Goal: Task Accomplishment & Management: Manage account settings

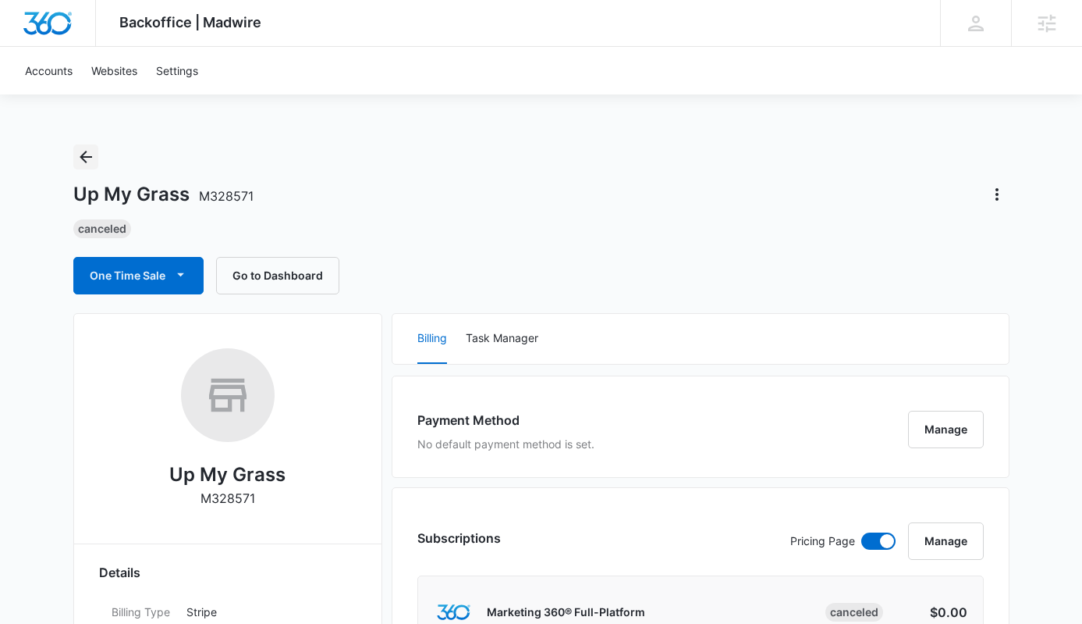
click at [88, 168] on button "Back" at bounding box center [85, 156] width 25 height 25
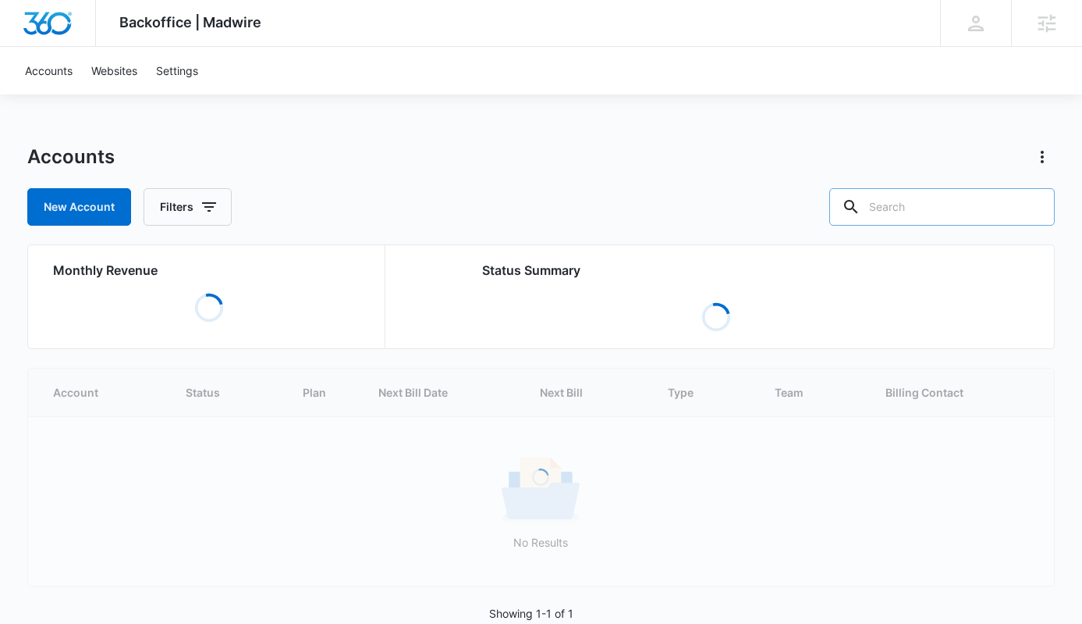
click at [941, 207] on input "text" at bounding box center [943, 206] width 226 height 37
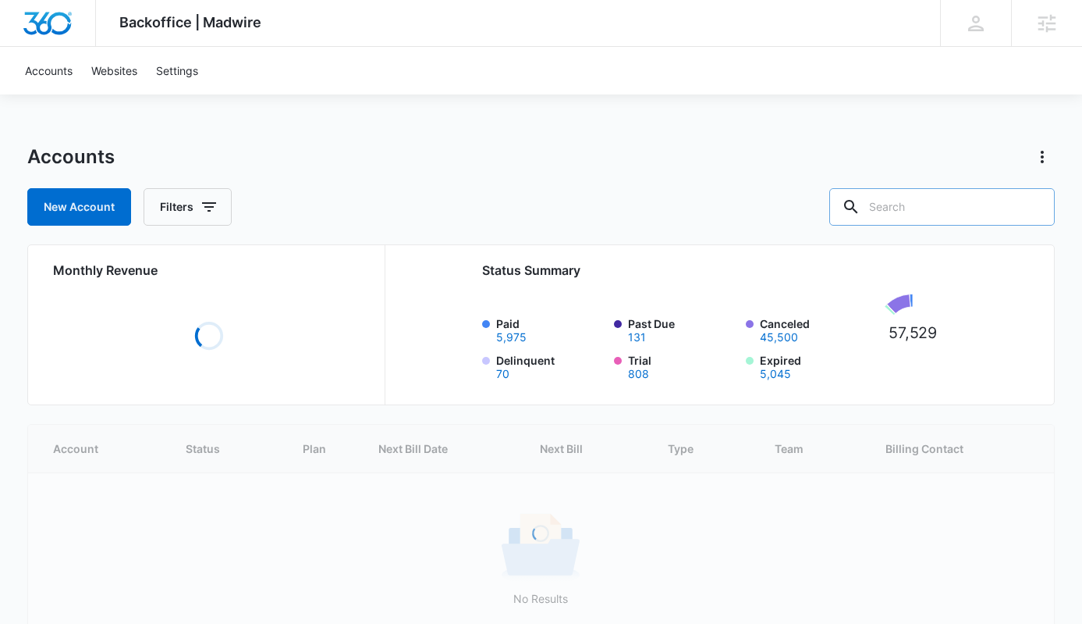
click at [946, 215] on input "text" at bounding box center [943, 206] width 226 height 37
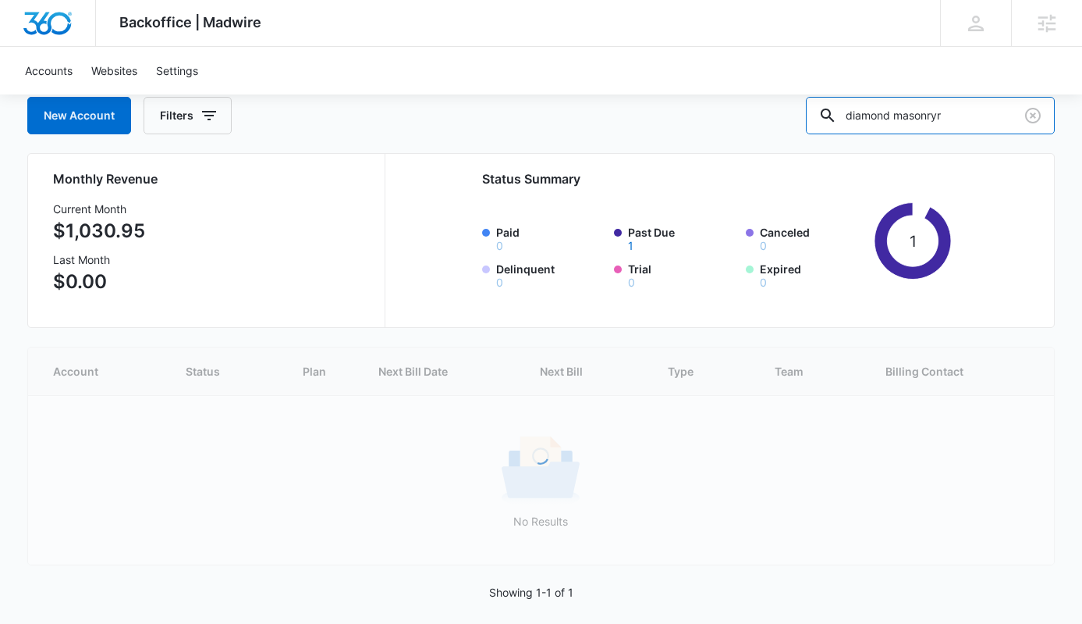
scroll to position [20, 0]
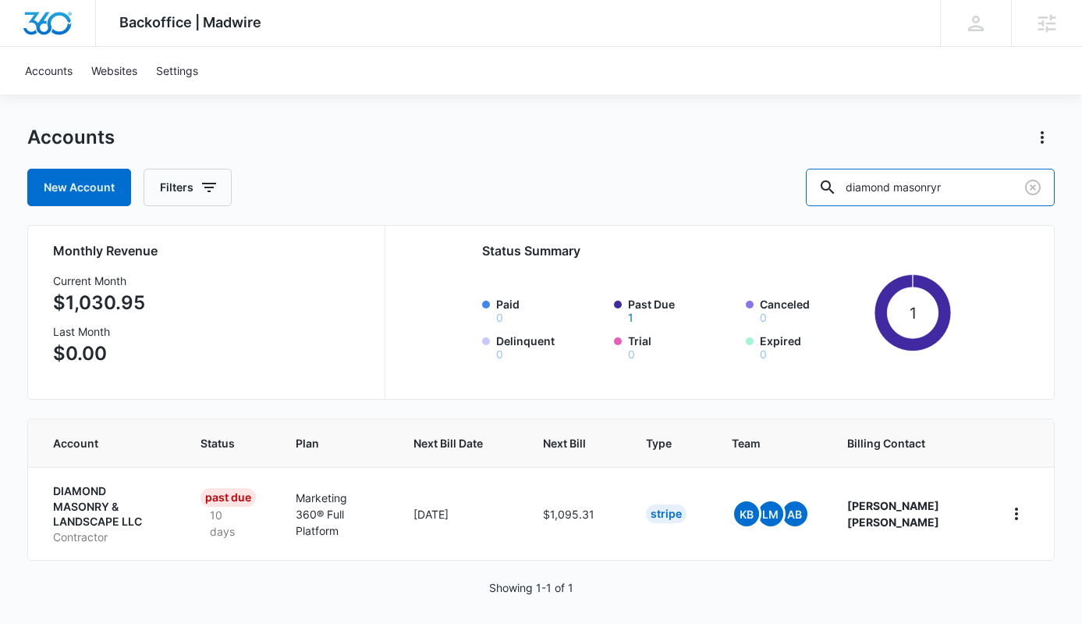
drag, startPoint x: 996, startPoint y: 183, endPoint x: 824, endPoint y: 163, distance: 172.8
click at [827, 165] on div "Accounts New Account Filters diamond masonryr" at bounding box center [541, 165] width 1029 height 81
type input "dream building"
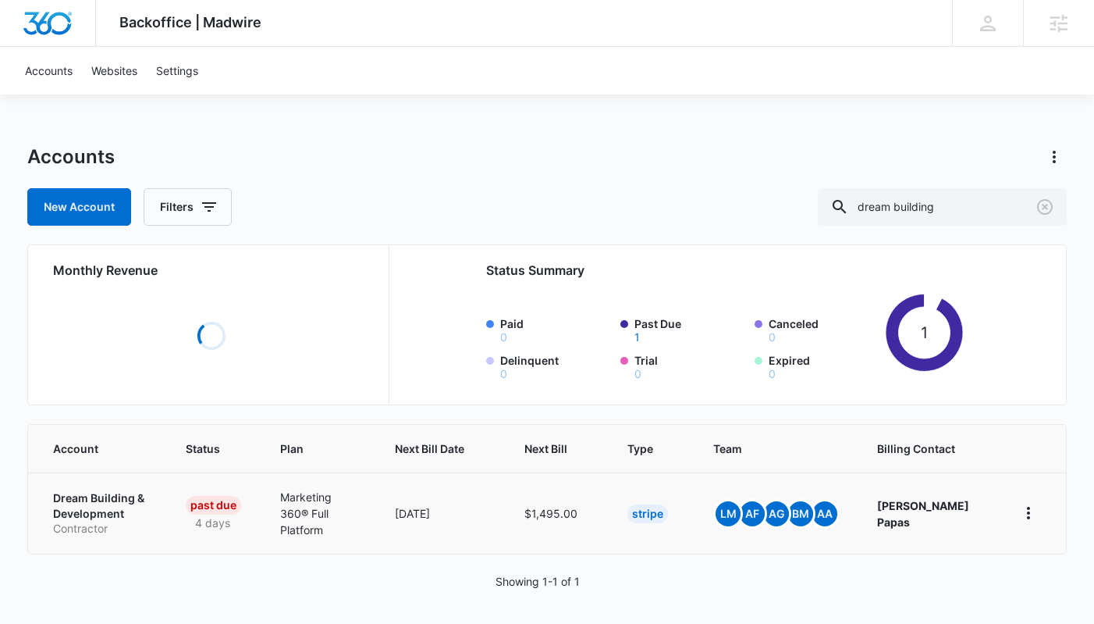
click at [91, 516] on p "Dream Building & Development" at bounding box center [100, 505] width 95 height 30
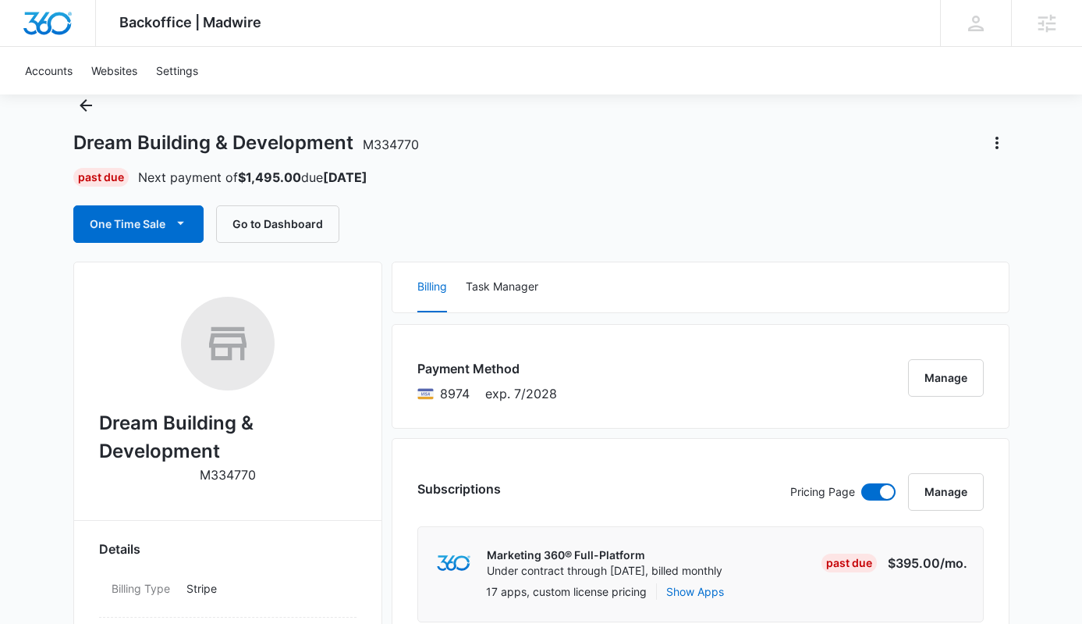
scroll to position [62, 0]
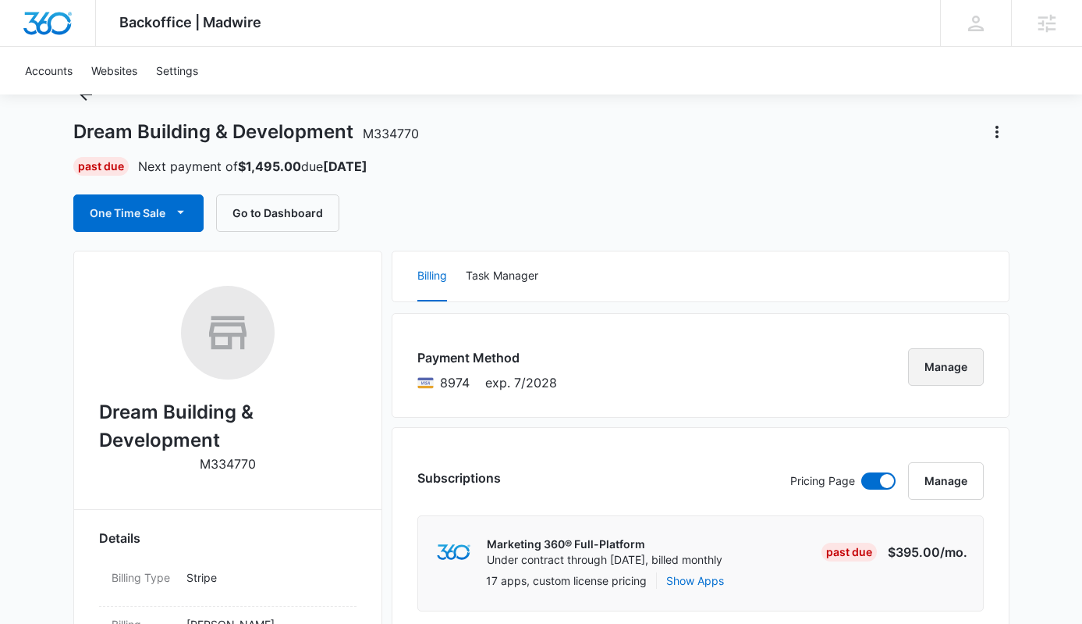
click at [949, 365] on button "Manage" at bounding box center [946, 366] width 76 height 37
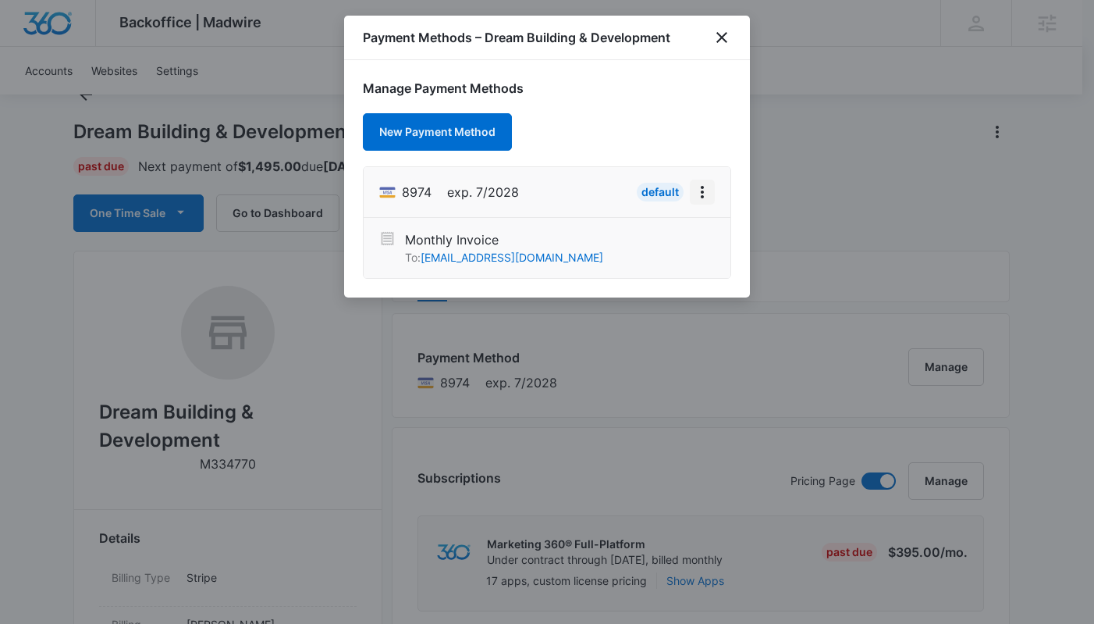
click at [707, 195] on icon "View More" at bounding box center [702, 192] width 19 height 19
click at [704, 93] on h1 "Manage Payment Methods" at bounding box center [547, 88] width 368 height 19
click at [724, 39] on icon "close" at bounding box center [721, 37] width 11 height 11
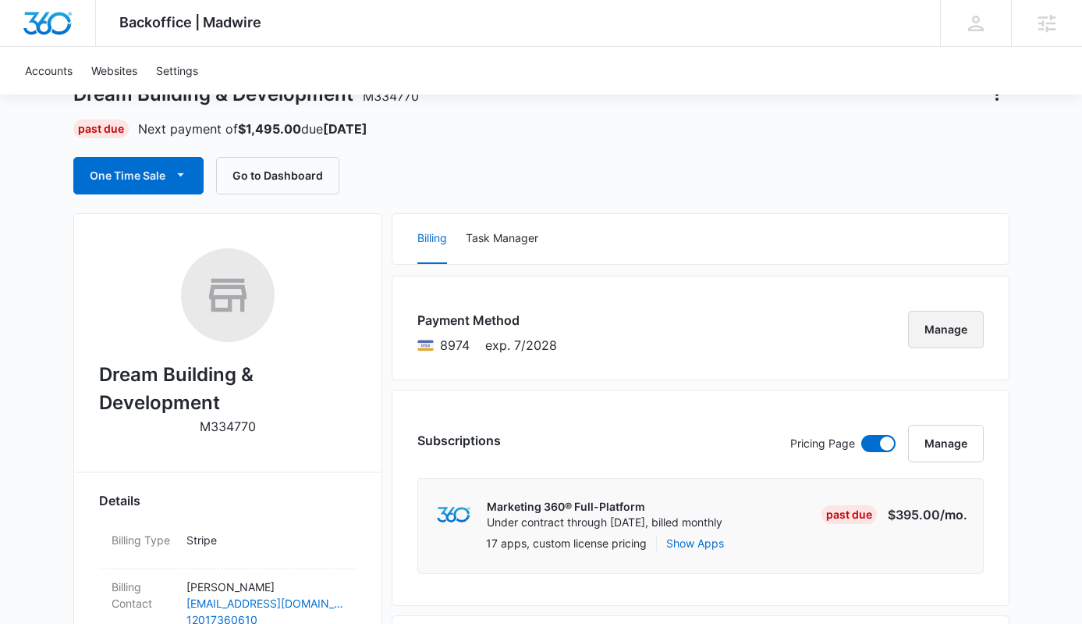
scroll to position [0, 0]
